Goal: Task Accomplishment & Management: Complete application form

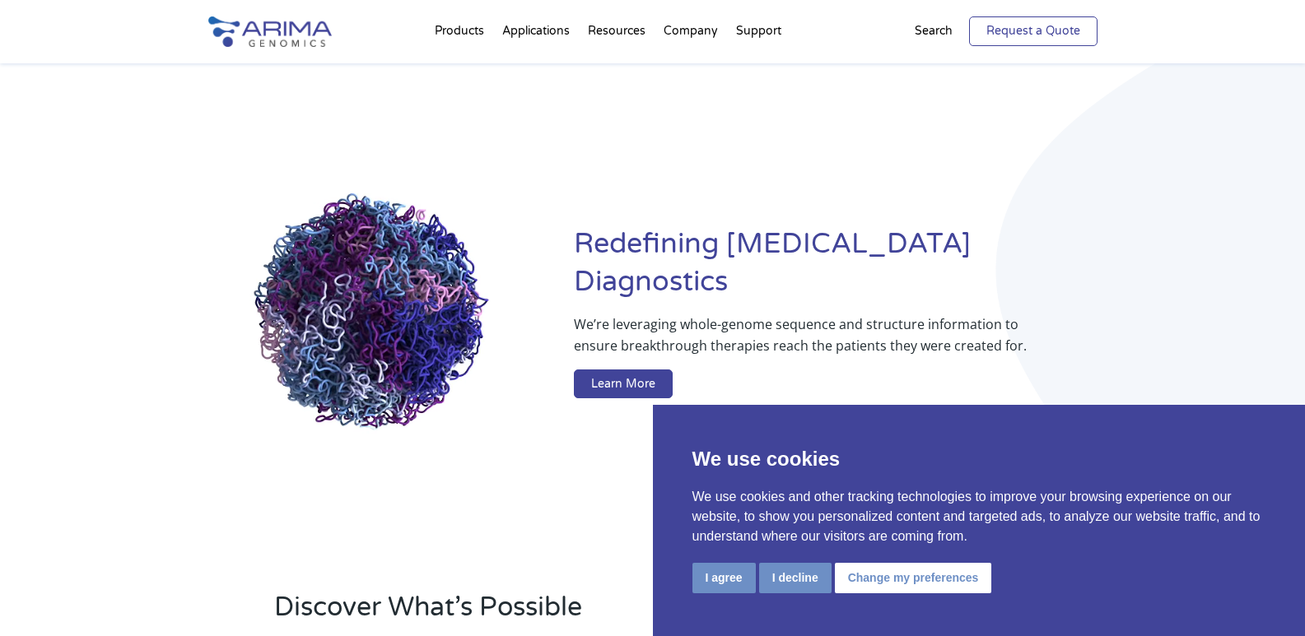
click at [1042, 26] on link "Request a Quote" at bounding box center [1033, 31] width 128 height 30
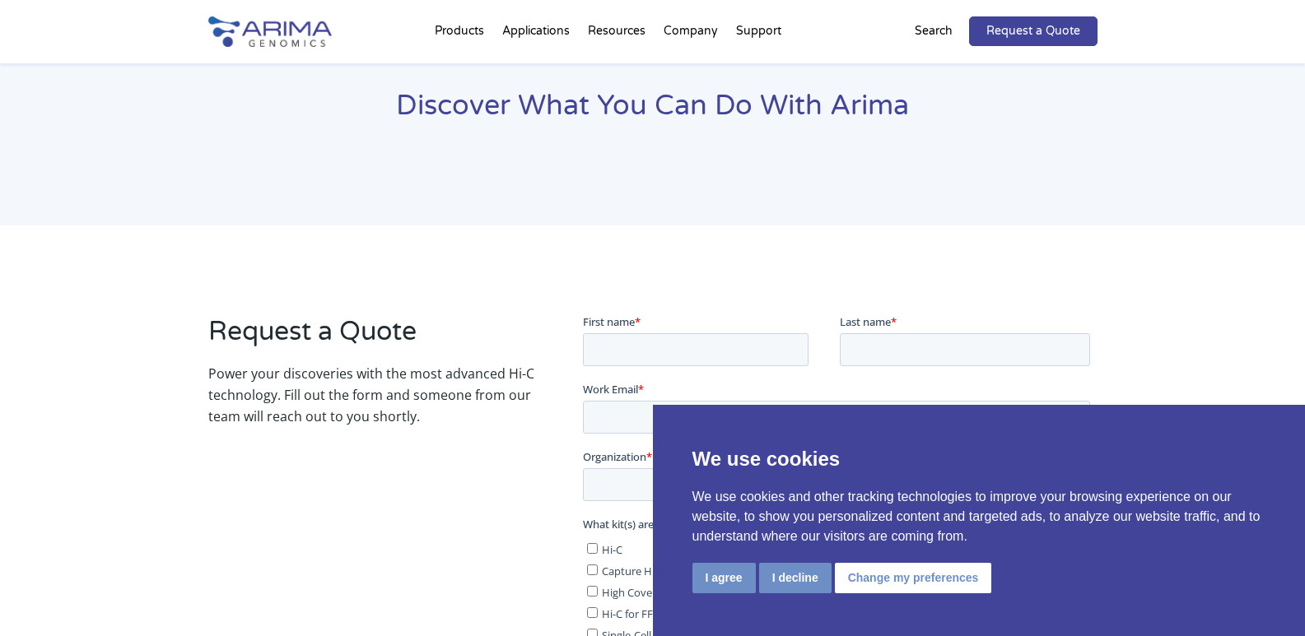
scroll to position [66, 0]
click at [522, 281] on div "Request a Quote Power your discoveries with the most advanced Hi-C technology. …" at bounding box center [652, 633] width 1305 height 818
click at [725, 577] on button "I agree" at bounding box center [723, 578] width 63 height 30
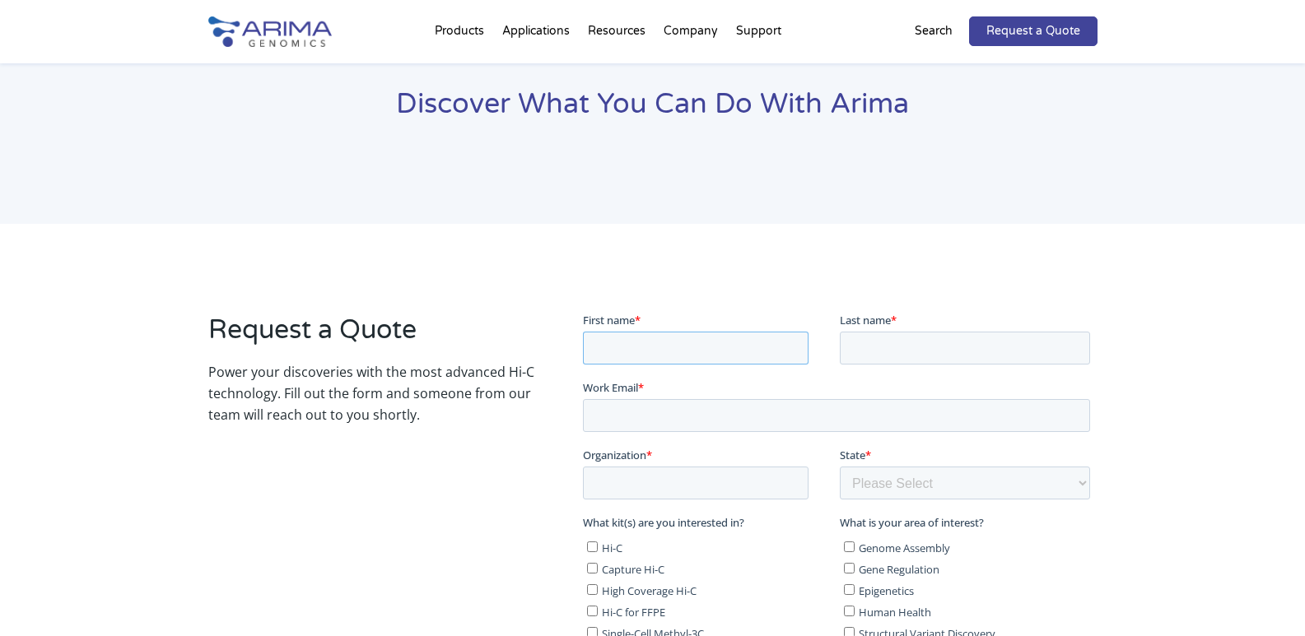
click at [683, 354] on input "First name *" at bounding box center [696, 347] width 226 height 33
type input "Gloria"
type input "Spataro"
type input "GloriaSpataro@Professionalbusinesspages.com"
type input "Professional Business Page"
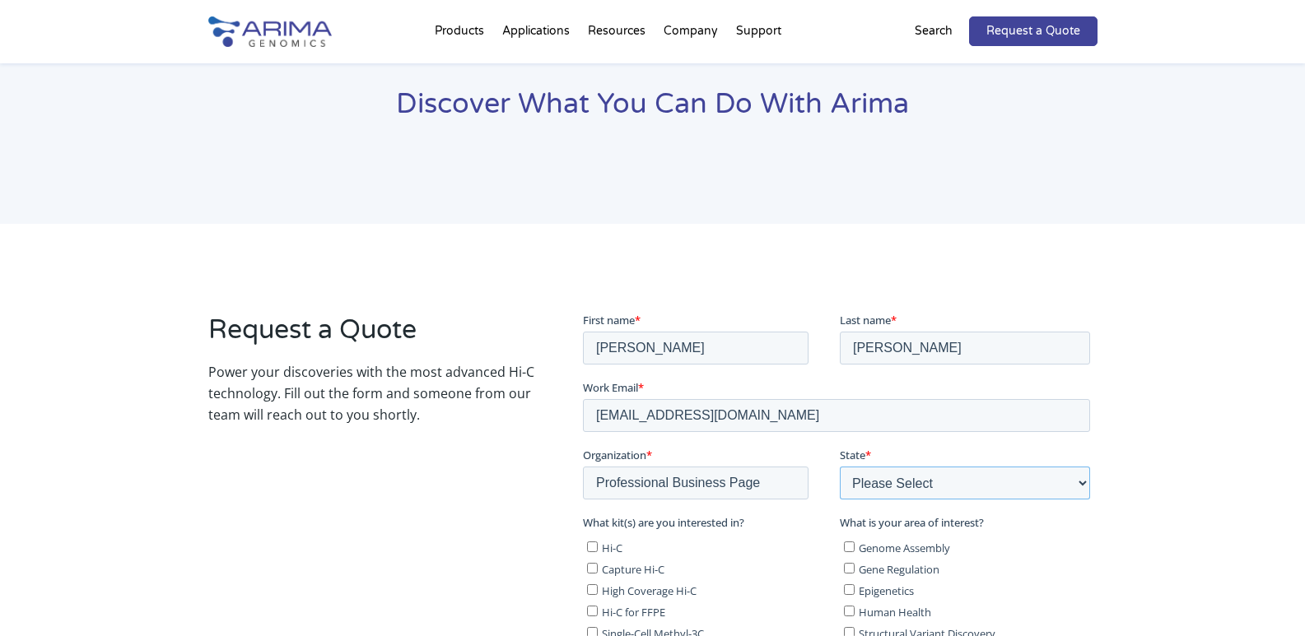
select select "New York"
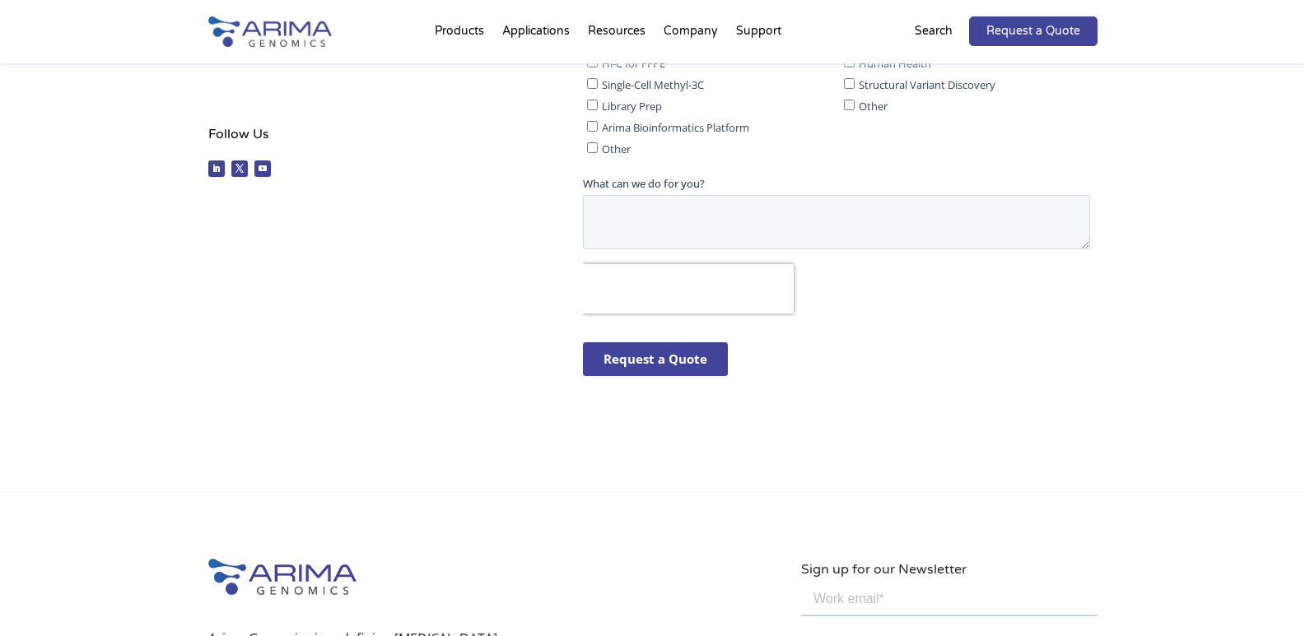
drag, startPoint x: 586, startPoint y: 151, endPoint x: 777, endPoint y: 122, distance: 193.2
click at [597, 150] on input "Other" at bounding box center [592, 147] width 11 height 11
checkbox input "true"
click at [845, 103] on input "Other" at bounding box center [849, 105] width 11 height 11
checkbox input "true"
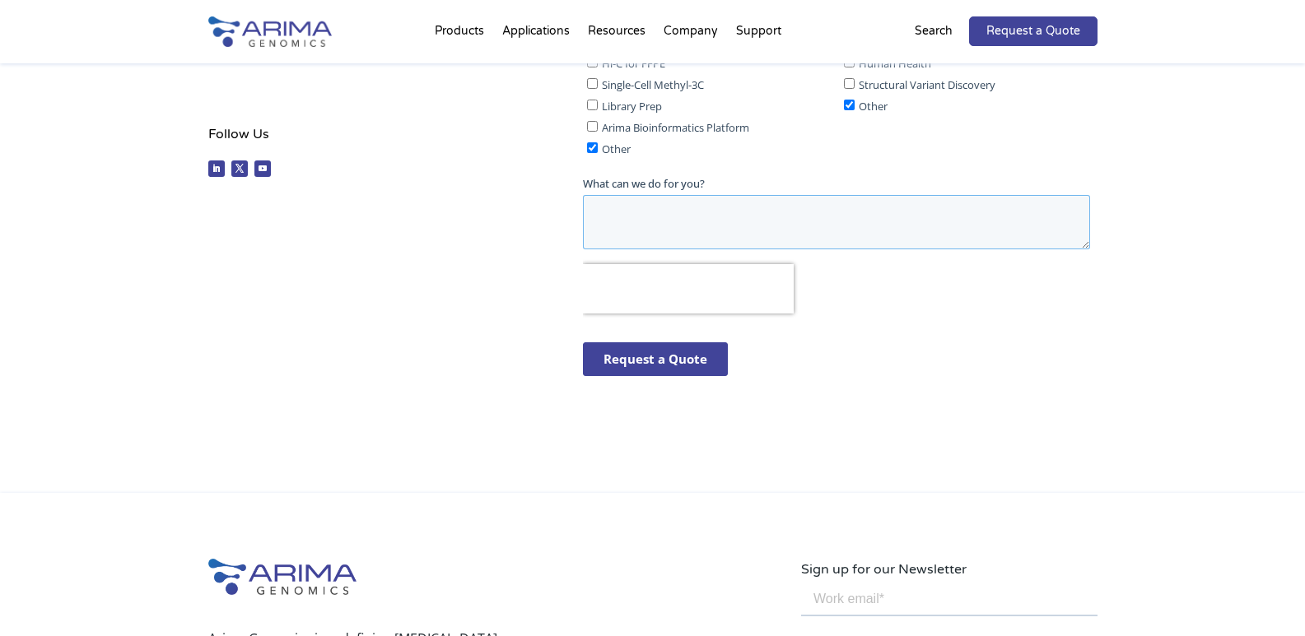
click at [651, 231] on textarea "What can we do for you?" at bounding box center [836, 222] width 507 height 54
paste textarea "Wikipedia is considered to be the World’s most significant tool for reference m…"
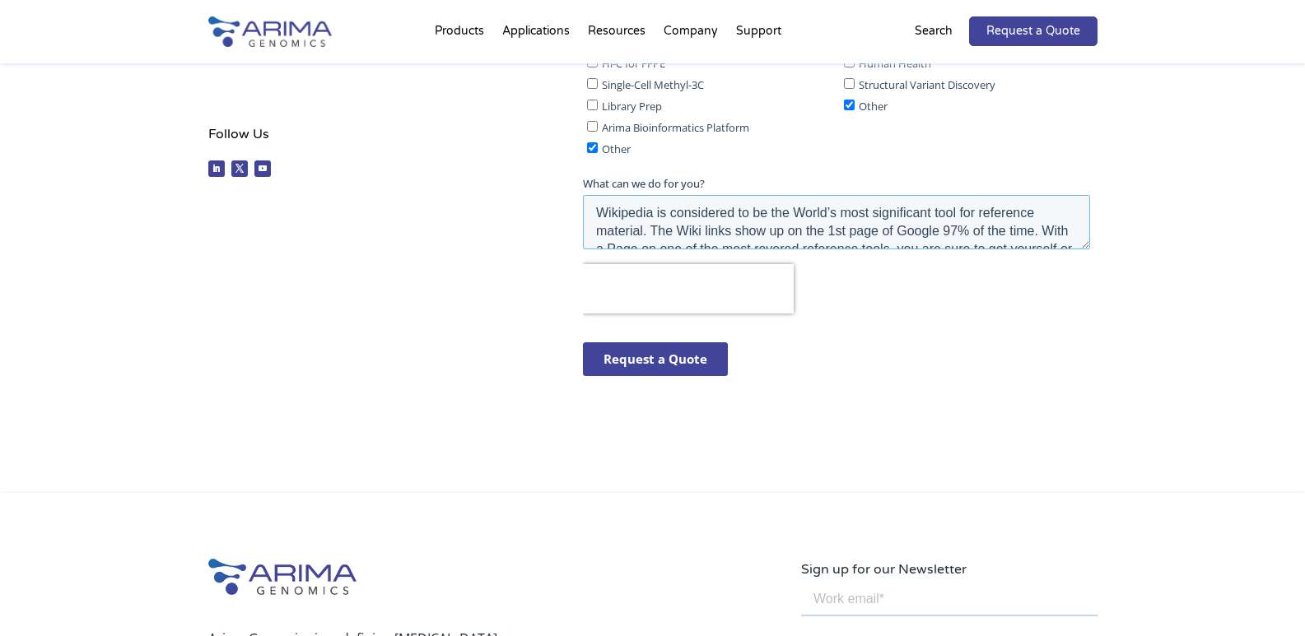
scroll to position [243, 0]
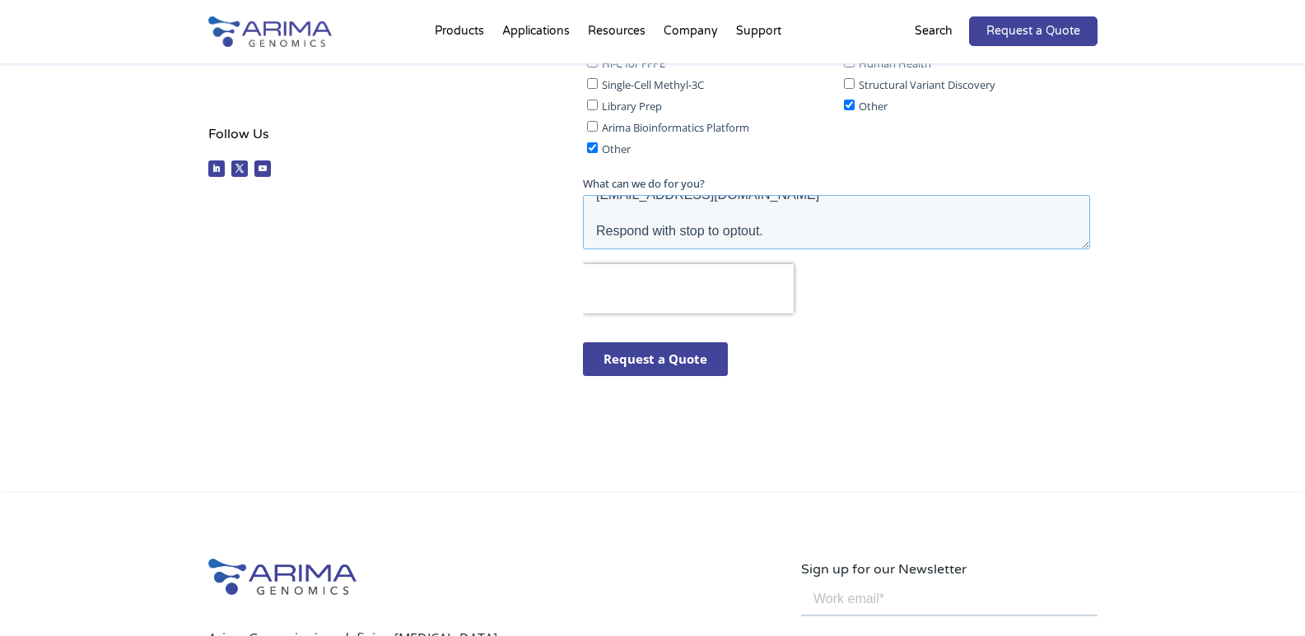
type textarea "Wikipedia is considered to be the World’s most significant tool for reference m…"
click at [637, 357] on input "Request a Quote" at bounding box center [655, 359] width 145 height 34
